Goal: Find specific page/section: Find specific page/section

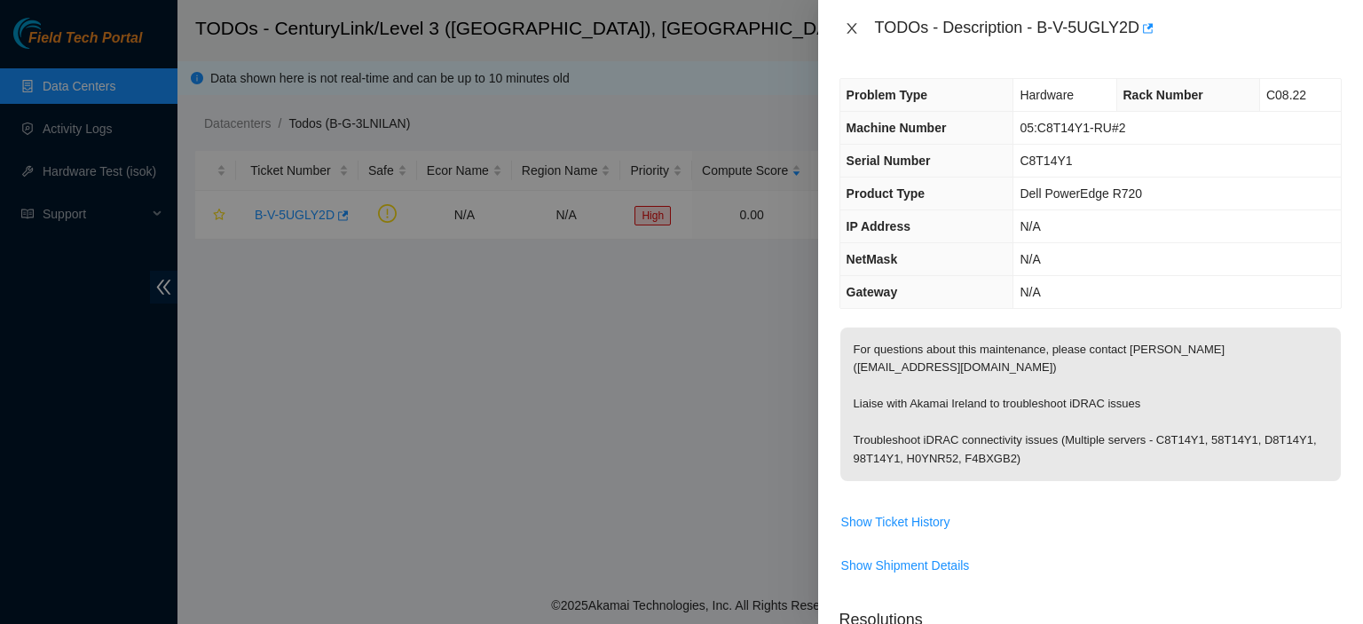
click at [848, 28] on icon "close" at bounding box center [852, 28] width 14 height 14
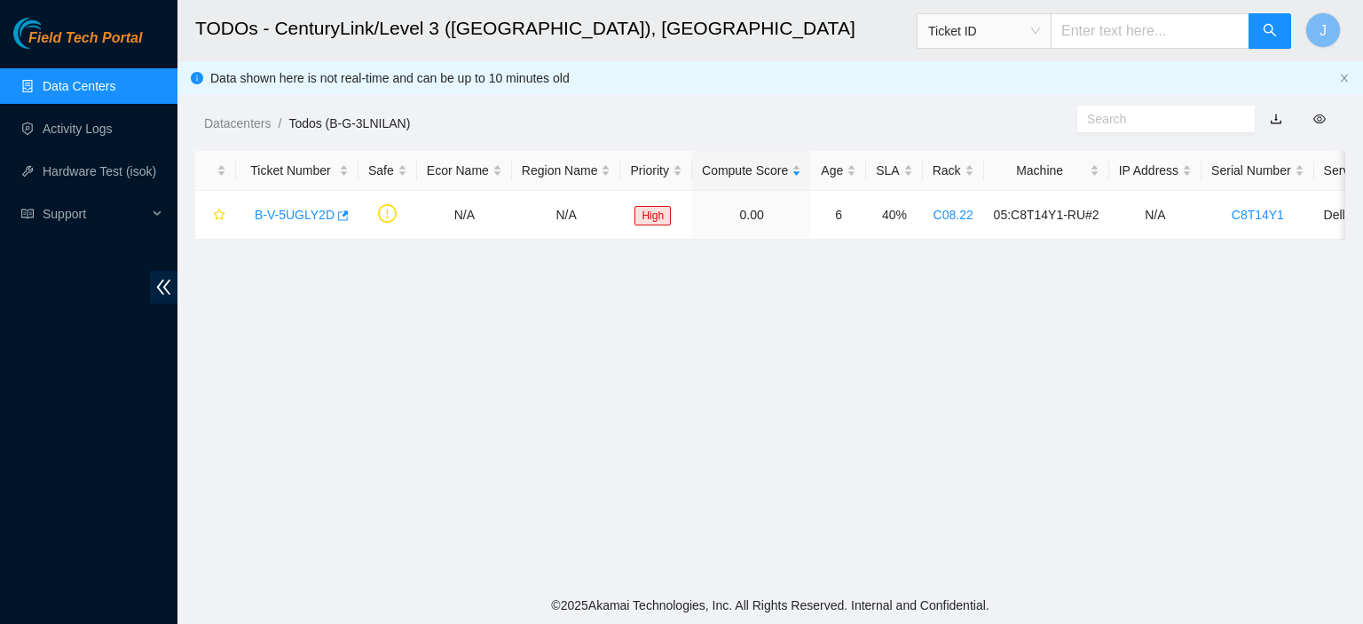
click at [67, 81] on link "Data Centers" at bounding box center [79, 86] width 73 height 14
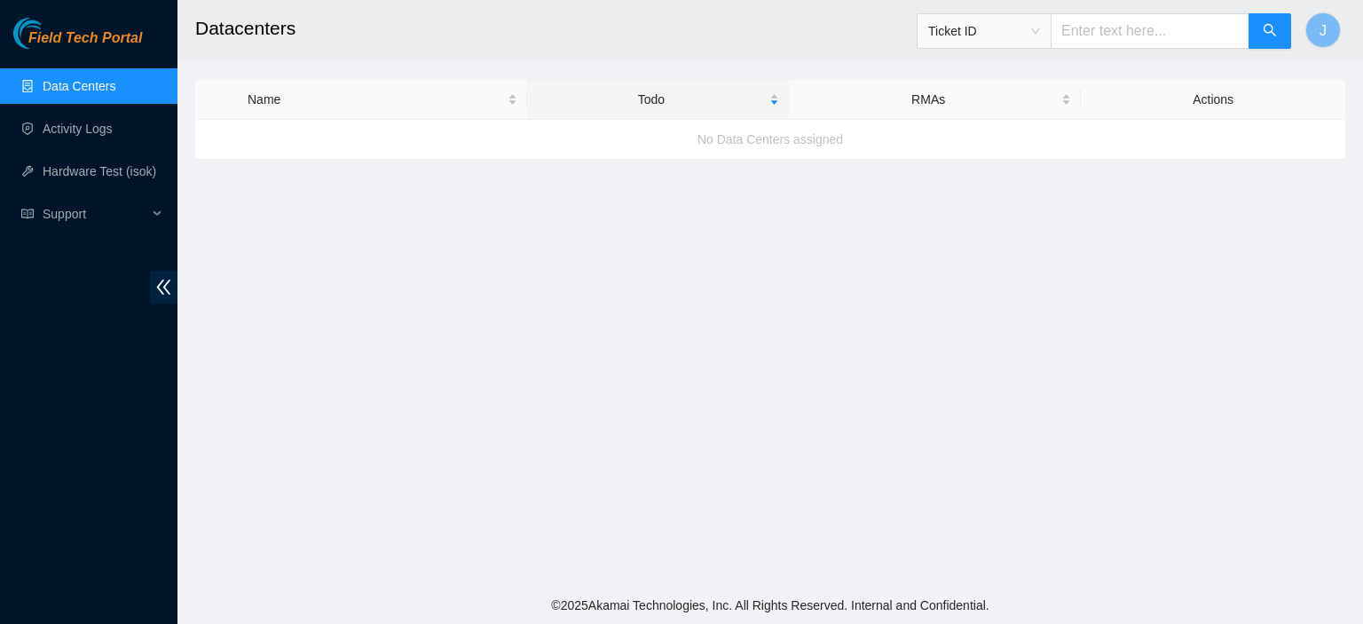
click at [68, 81] on link "Data Centers" at bounding box center [79, 86] width 73 height 14
